Goal: Information Seeking & Learning: Check status

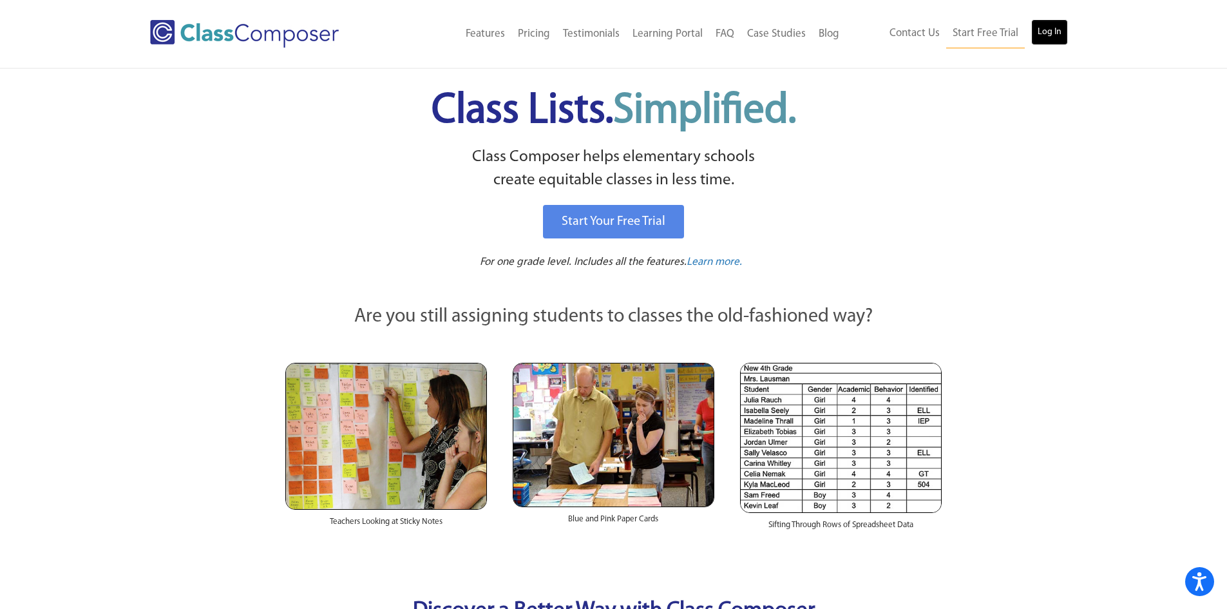
click at [1034, 27] on link "Log In" at bounding box center [1049, 32] width 37 height 26
click at [1046, 42] on link "Log In" at bounding box center [1049, 32] width 37 height 26
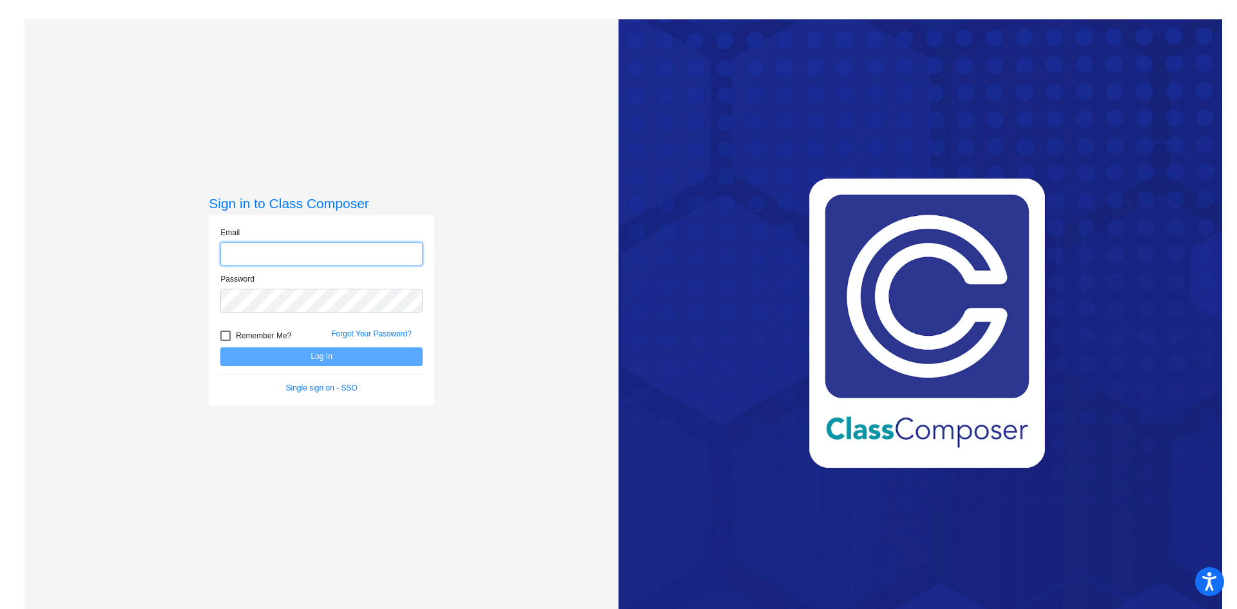
click at [386, 249] on input "email" at bounding box center [321, 254] width 202 height 24
type input "[EMAIL_ADDRESS][DOMAIN_NAME]"
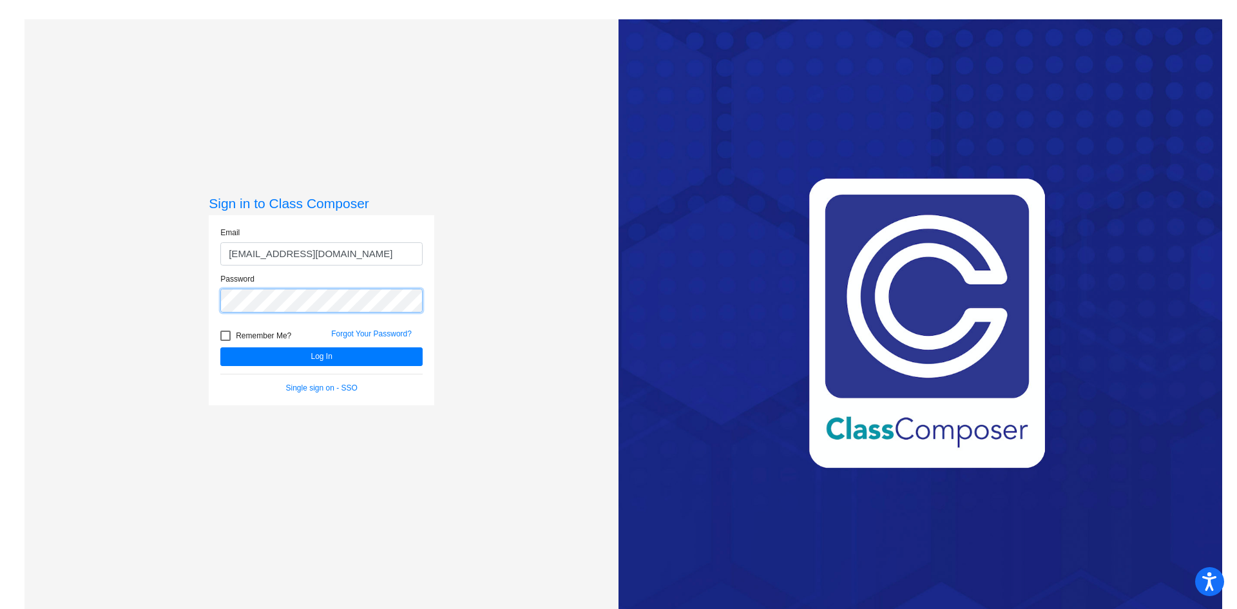
click at [220, 347] on button "Log In" at bounding box center [321, 356] width 202 height 19
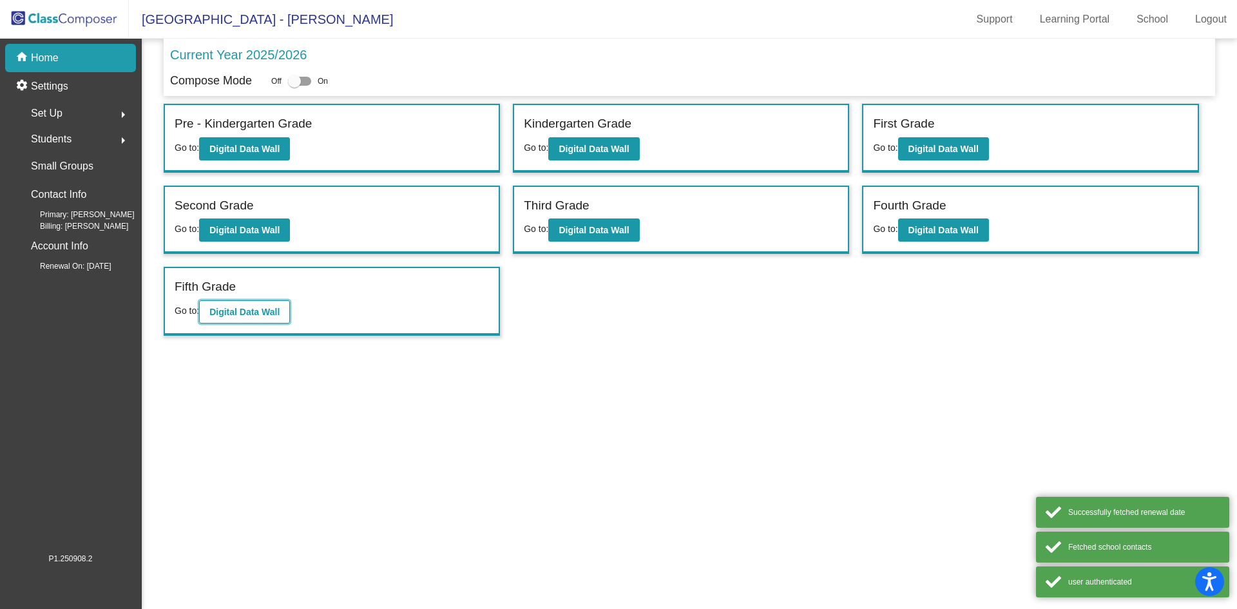
click at [269, 317] on button "Digital Data Wall" at bounding box center [244, 311] width 91 height 23
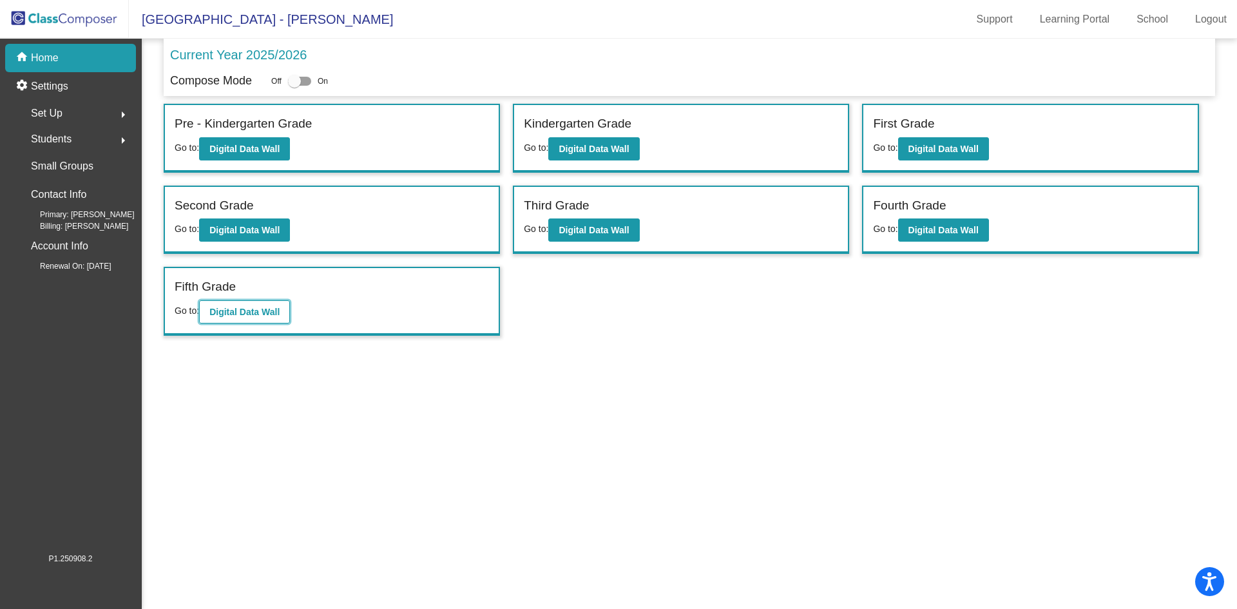
click at [259, 316] on b "Digital Data Wall" at bounding box center [244, 312] width 70 height 10
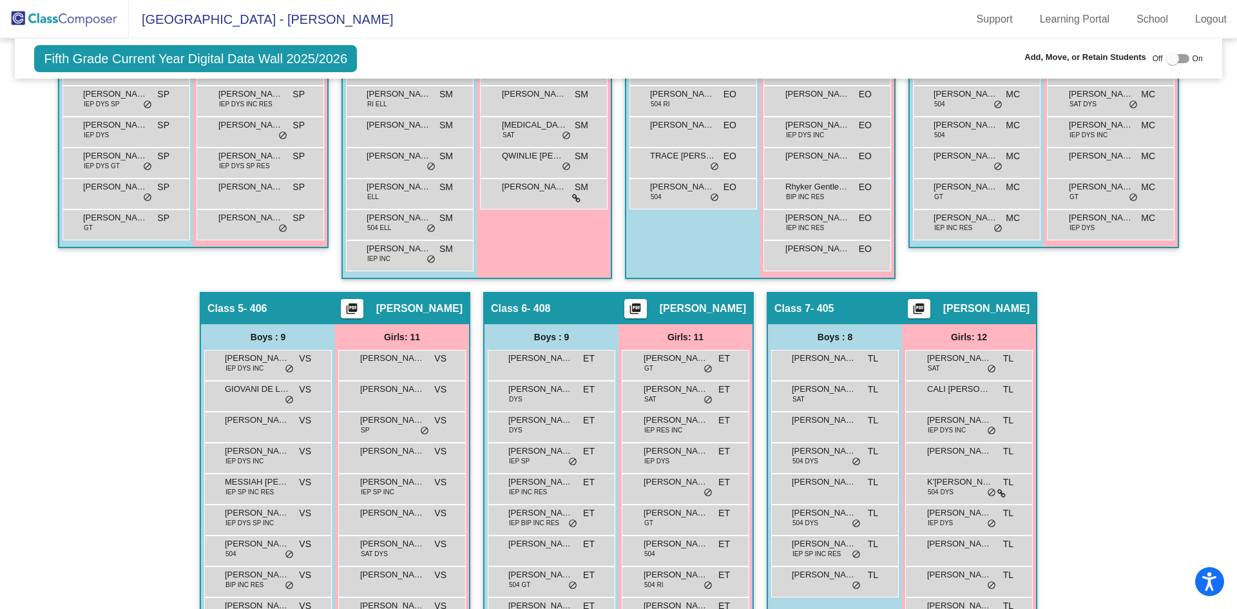
scroll to position [648, 0]
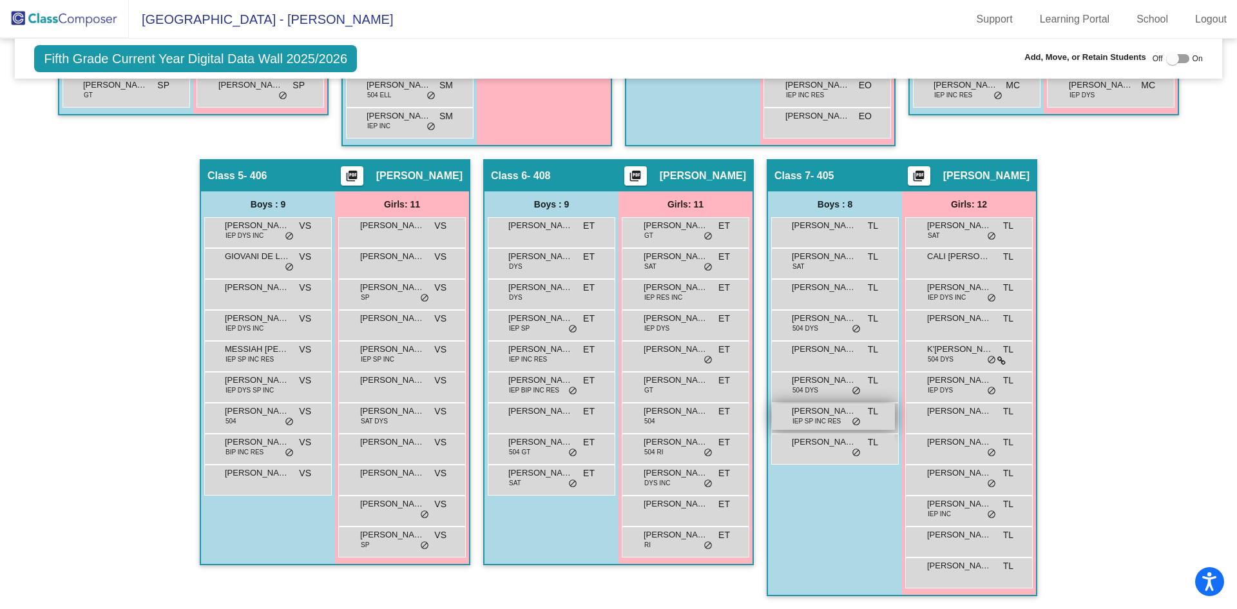
click at [817, 415] on span "[PERSON_NAME]" at bounding box center [824, 411] width 64 height 13
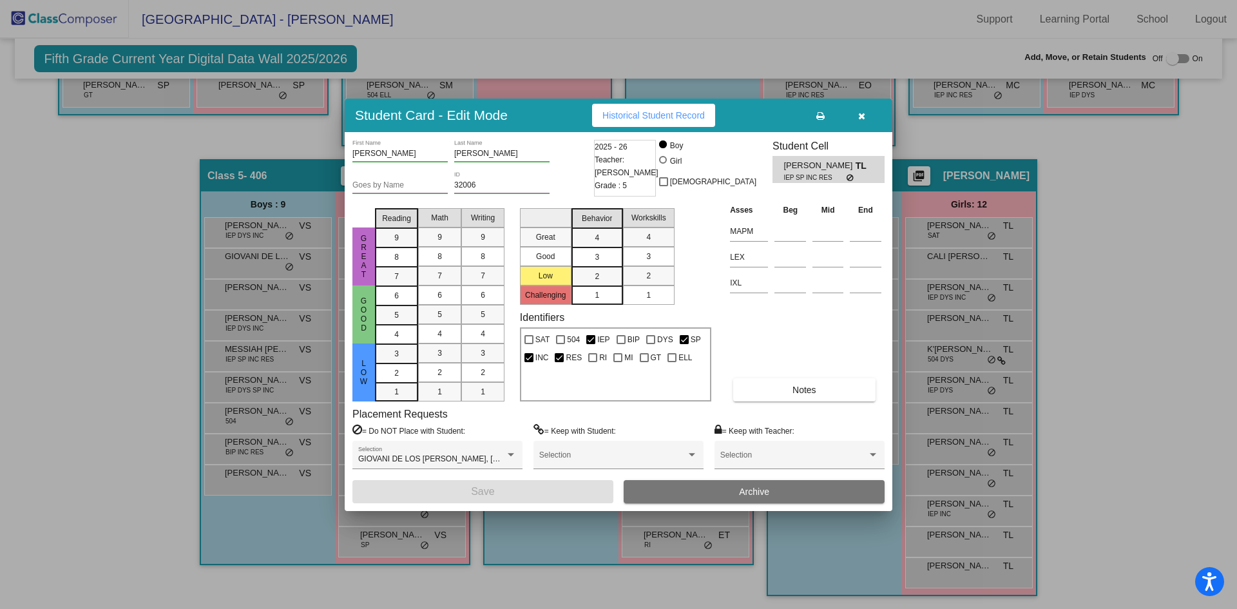
click at [613, 112] on span "Historical Student Record" at bounding box center [653, 115] width 102 height 10
click at [859, 114] on icon "button" at bounding box center [861, 115] width 7 height 9
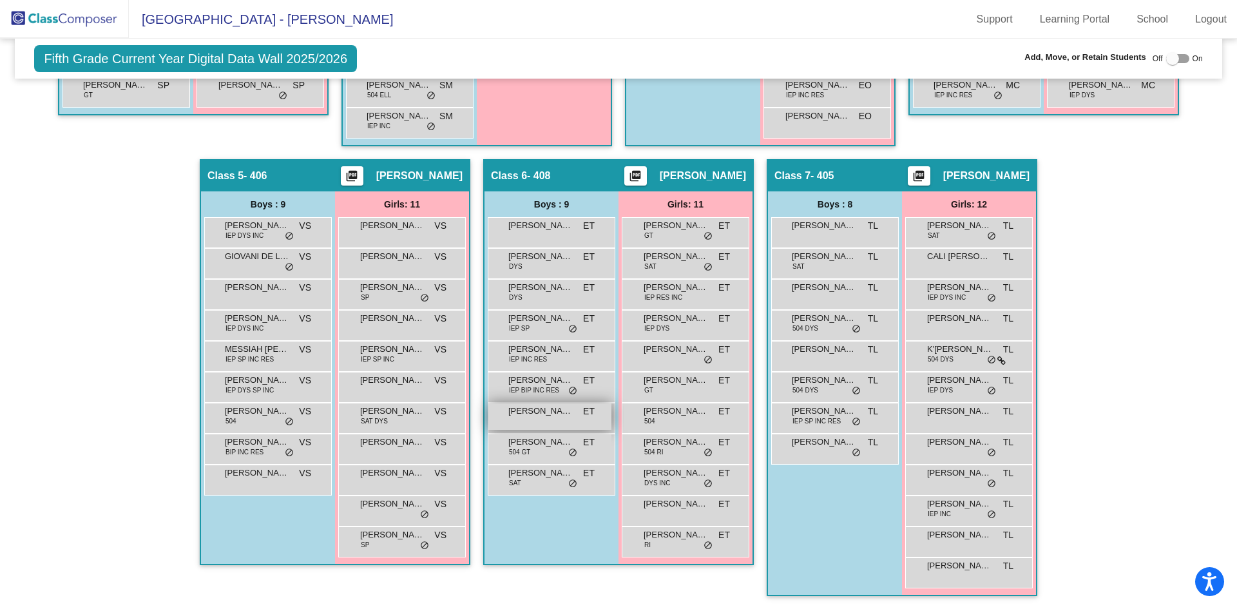
scroll to position [390, 0]
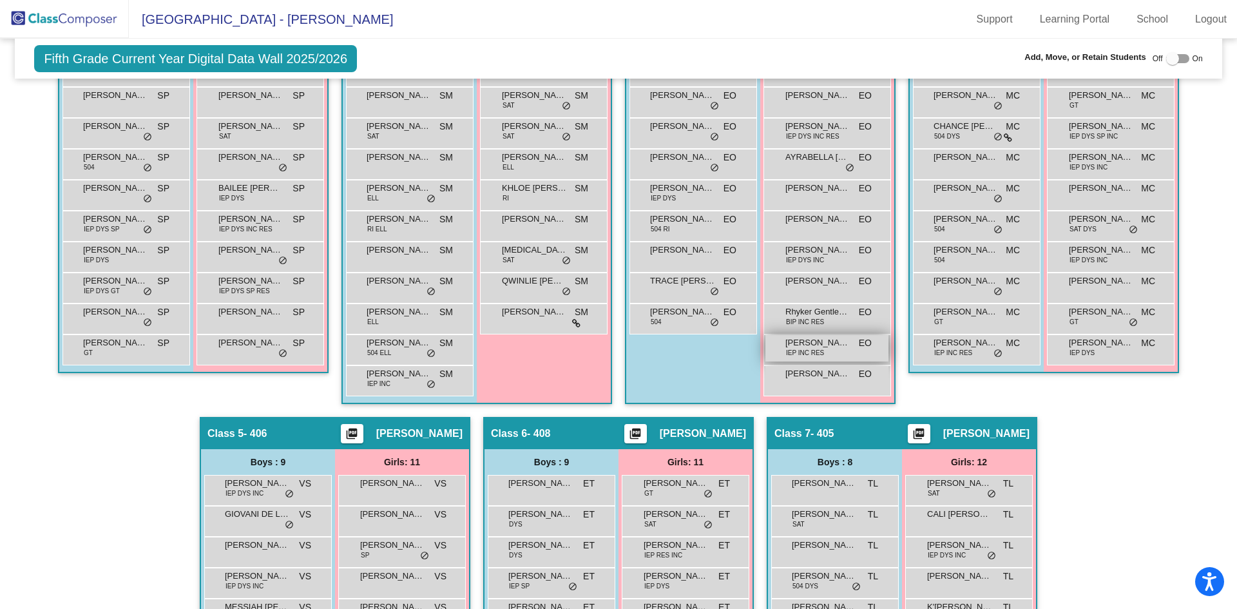
click at [801, 352] on span "IEP INC RES" at bounding box center [805, 353] width 38 height 10
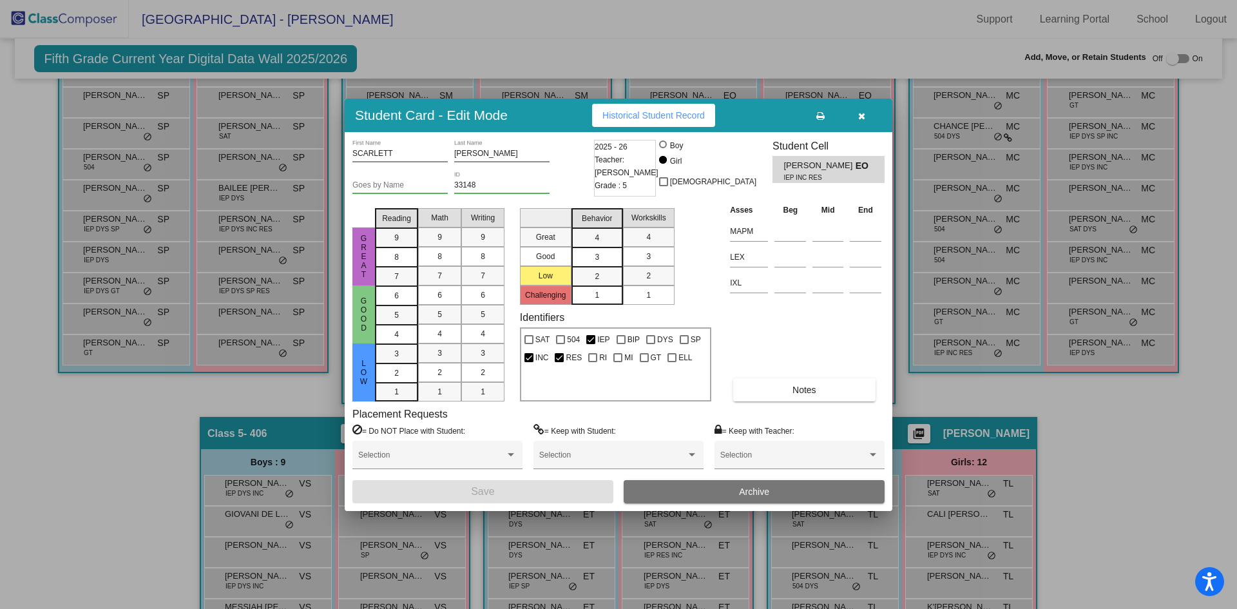
click at [637, 122] on button "Historical Student Record" at bounding box center [653, 115] width 123 height 23
click at [859, 119] on icon "button" at bounding box center [861, 115] width 7 height 9
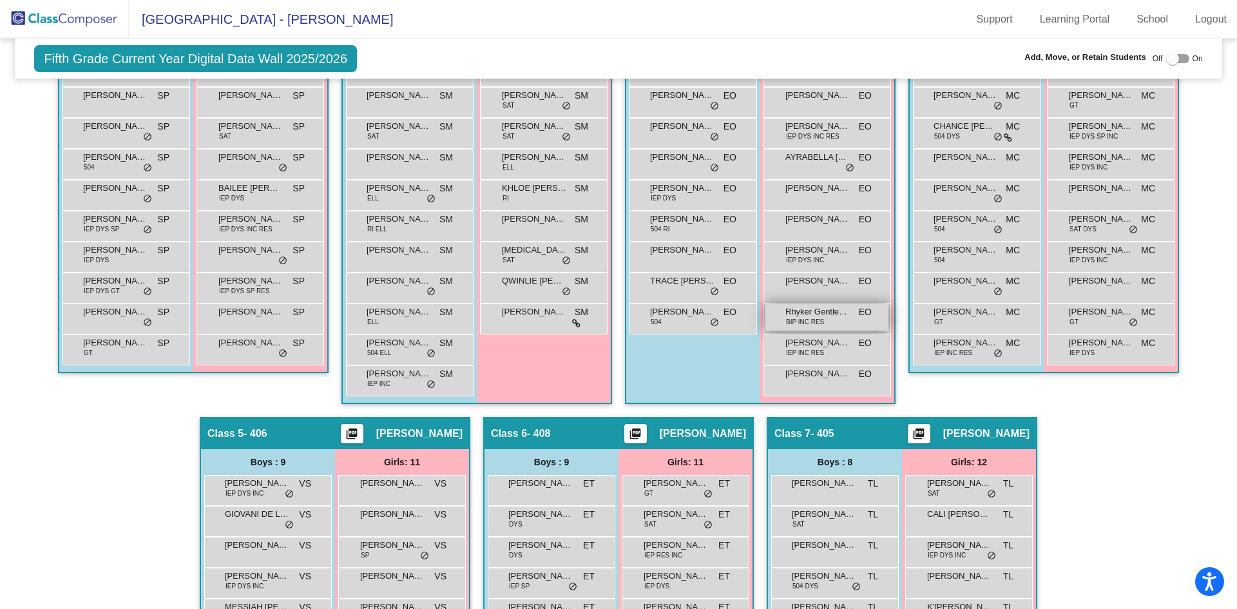
click at [810, 312] on span "Rhyker Gentleman" at bounding box center [817, 311] width 64 height 13
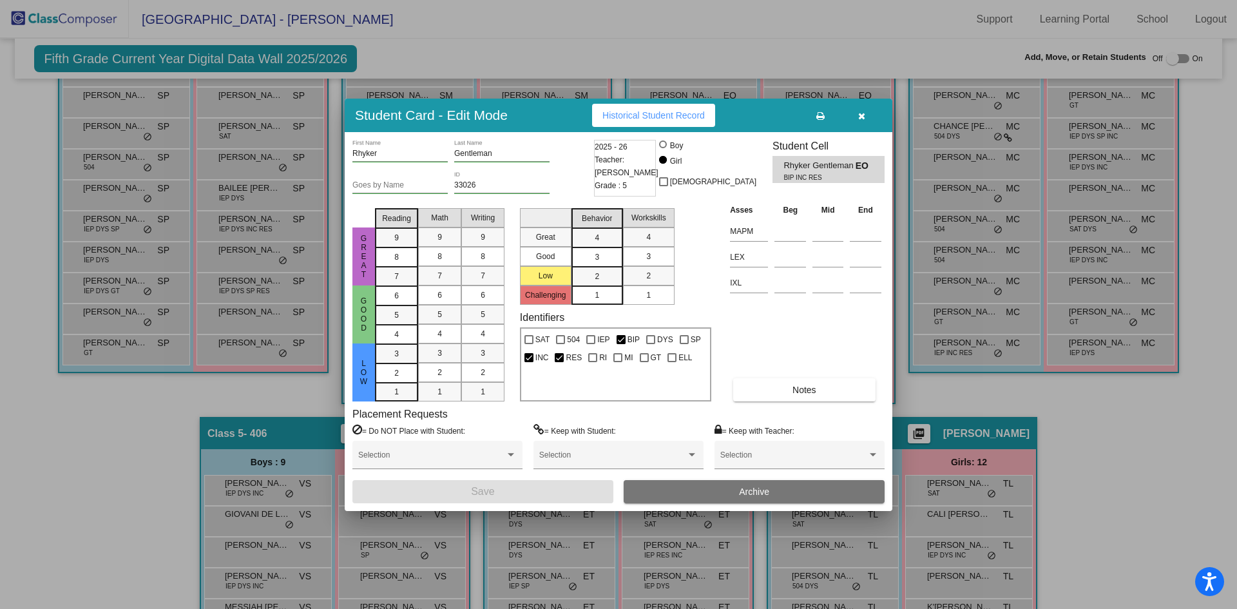
click at [629, 109] on button "Historical Student Record" at bounding box center [653, 115] width 123 height 23
click at [853, 115] on button "button" at bounding box center [861, 115] width 41 height 23
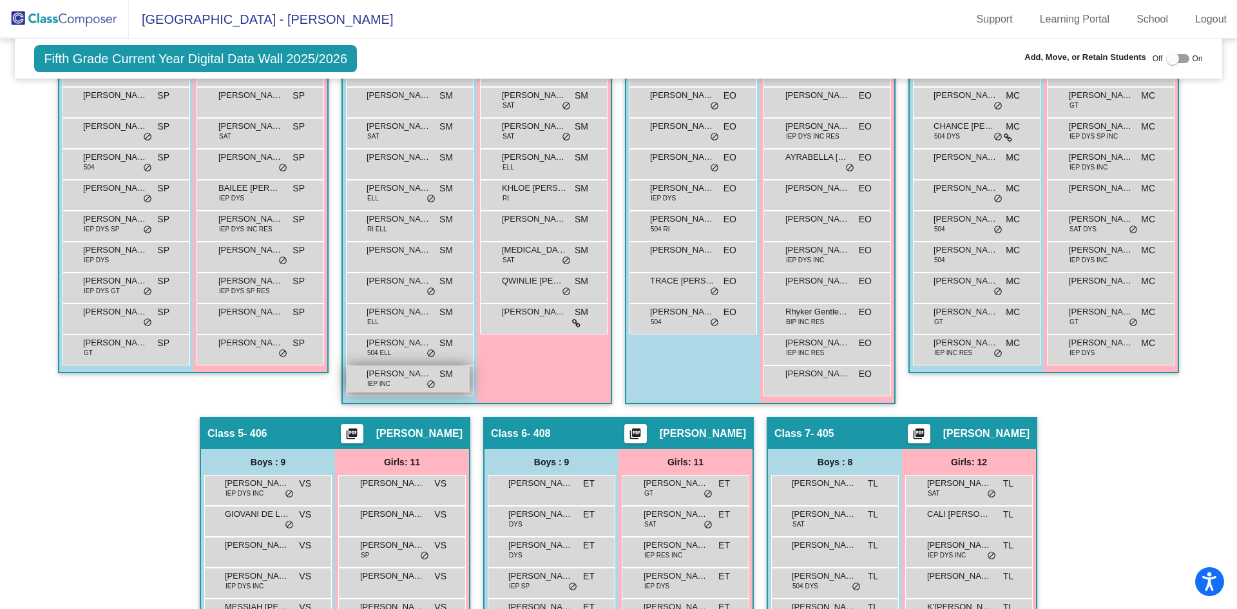
scroll to position [197, 0]
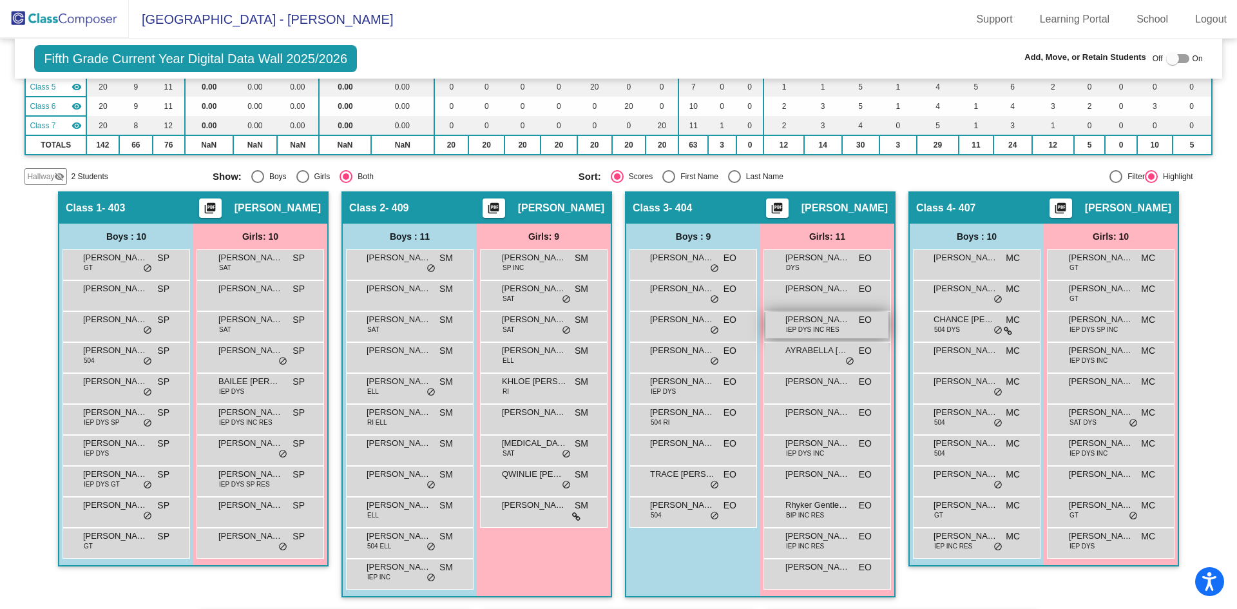
click at [811, 325] on span "IEP DYS INC RES" at bounding box center [812, 330] width 53 height 10
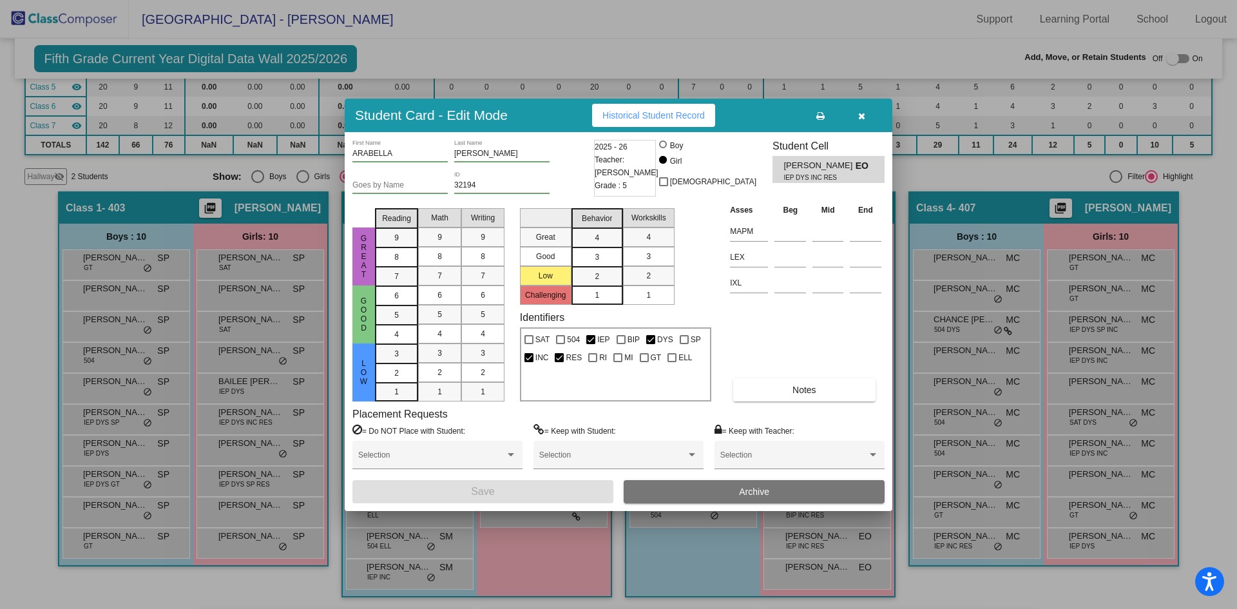
click at [668, 119] on span "Historical Student Record" at bounding box center [653, 115] width 102 height 10
click at [866, 115] on button "button" at bounding box center [861, 115] width 41 height 23
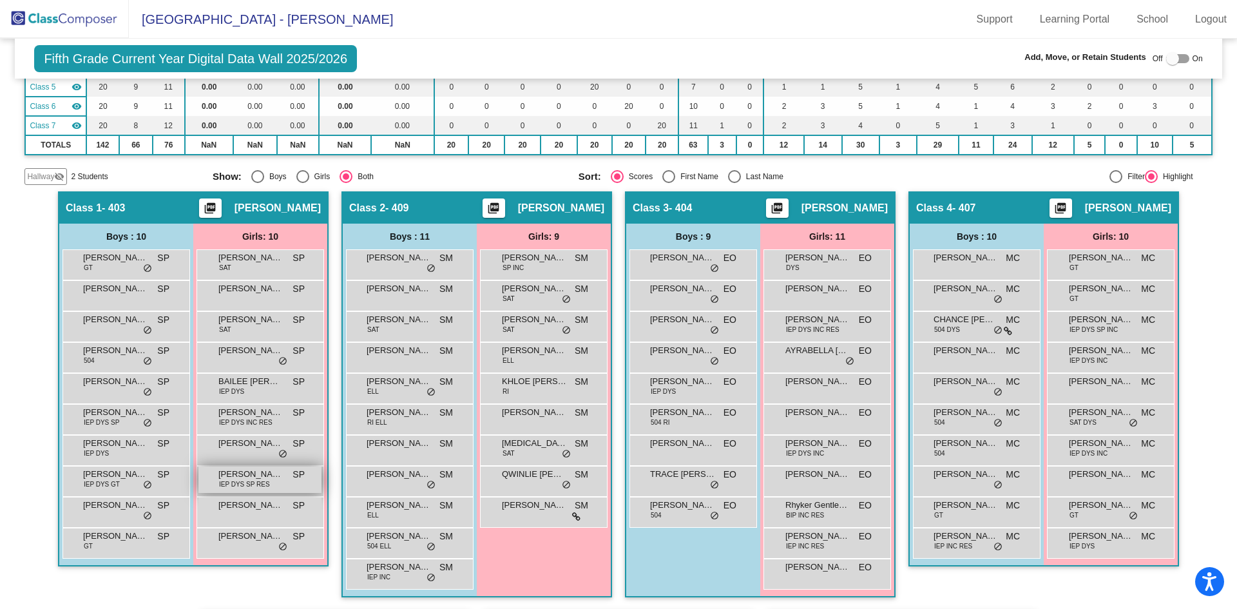
click at [268, 484] on div "KARA WRIGHT IEP DYS SP RES SP lock do_not_disturb_alt" at bounding box center [259, 479] width 123 height 26
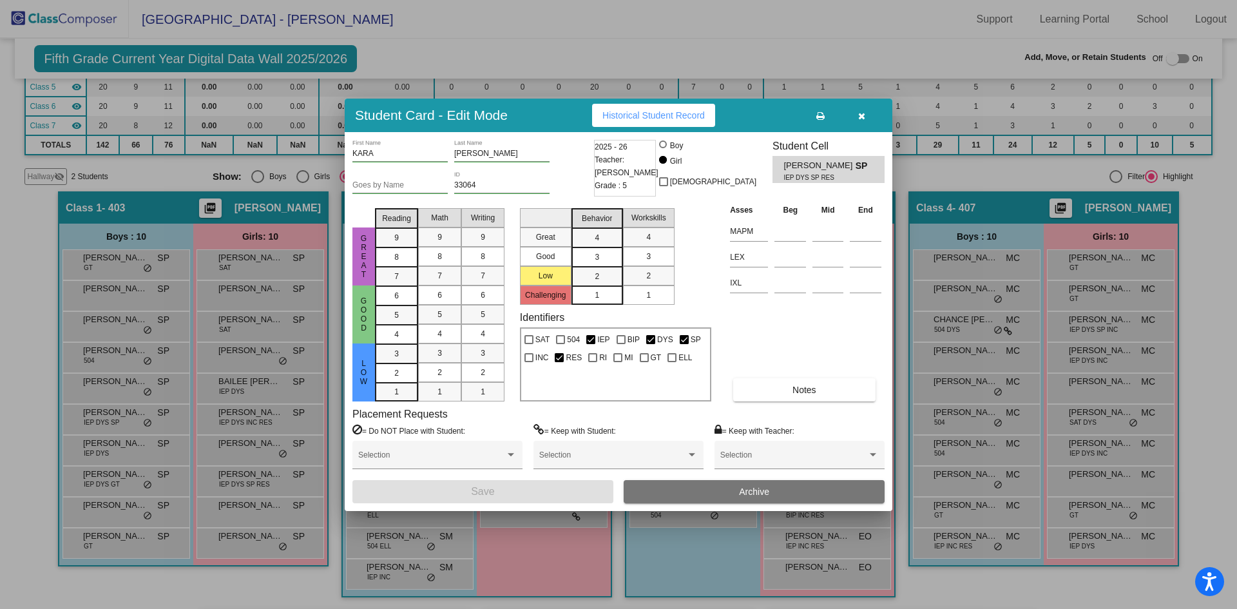
click at [622, 117] on span "Historical Student Record" at bounding box center [653, 115] width 102 height 10
click at [864, 113] on icon "button" at bounding box center [861, 115] width 7 height 9
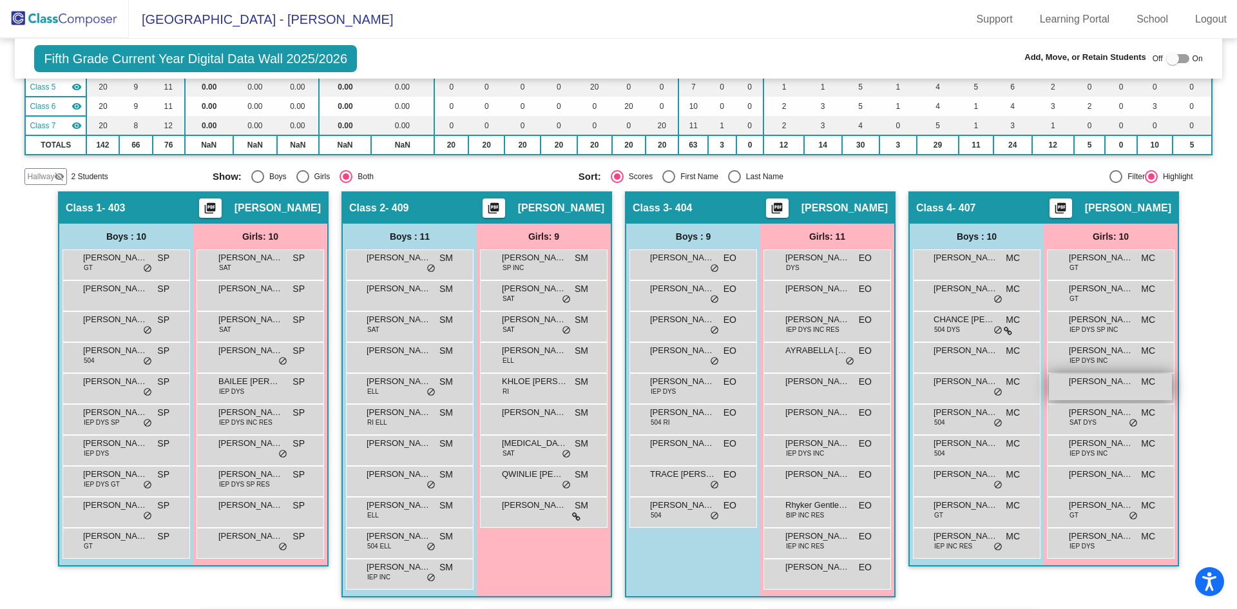
click at [1071, 389] on div "CORLIN LAMPKIN MC lock do_not_disturb_alt" at bounding box center [1110, 387] width 123 height 26
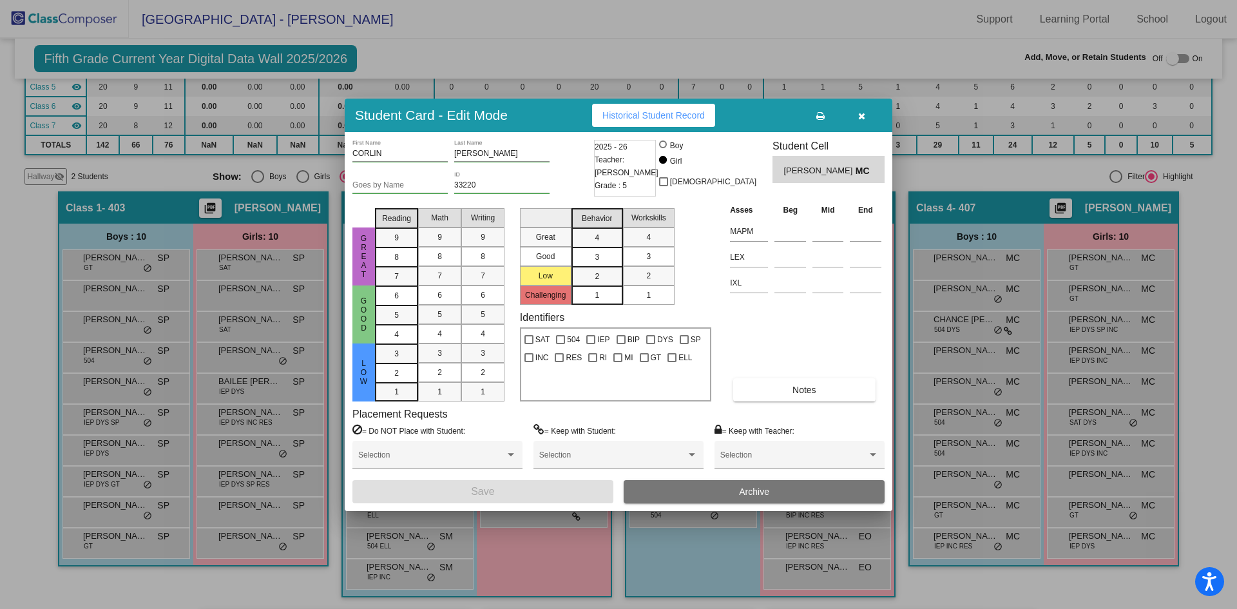
click at [639, 126] on button "Historical Student Record" at bounding box center [653, 115] width 123 height 23
click at [864, 117] on icon "button" at bounding box center [861, 115] width 7 height 9
